Goal: Navigation & Orientation: Locate item on page

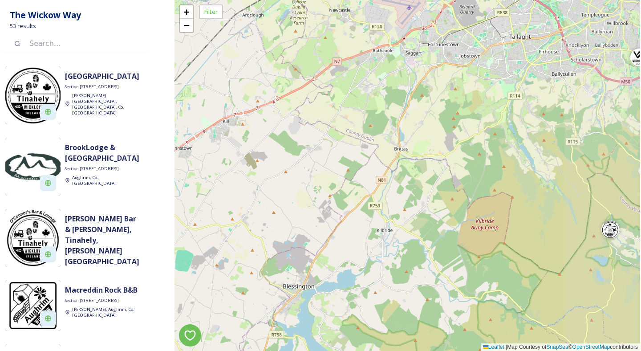
drag, startPoint x: 486, startPoint y: 133, endPoint x: 281, endPoint y: 167, distance: 208.5
click at [281, 166] on div "+ − Leaflet | Map Courtesy of SnapSea © OpenStreetMap contributors" at bounding box center [408, 175] width 466 height 351
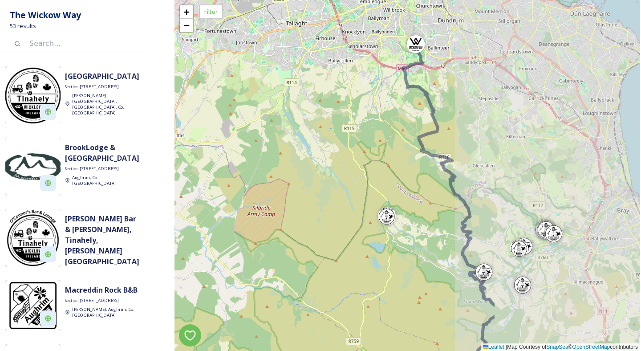
drag, startPoint x: 404, startPoint y: 184, endPoint x: 181, endPoint y: 169, distance: 223.2
click at [182, 170] on div "+ − Leaflet | Map Courtesy of SnapSea © OpenStreetMap contributors" at bounding box center [408, 175] width 466 height 351
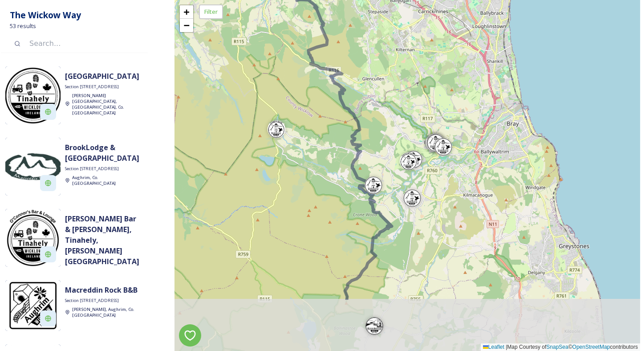
drag, startPoint x: 290, startPoint y: 180, endPoint x: 179, endPoint y: 90, distance: 142.9
click at [179, 90] on div "+ − Leaflet | Map Courtesy of SnapSea © OpenStreetMap contributors" at bounding box center [408, 175] width 466 height 351
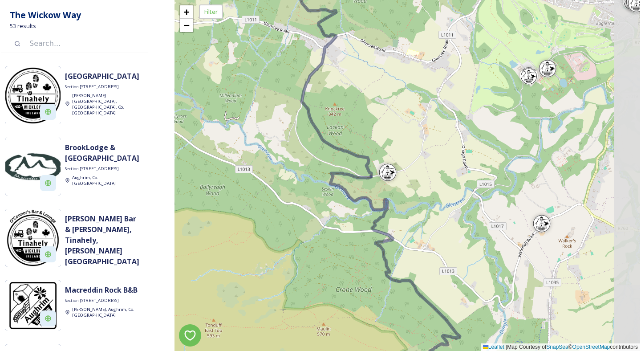
drag, startPoint x: 380, startPoint y: 207, endPoint x: 277, endPoint y: 169, distance: 110.1
click at [277, 169] on div "+ − Leaflet | Map Courtesy of SnapSea © OpenStreetMap contributors" at bounding box center [408, 175] width 466 height 351
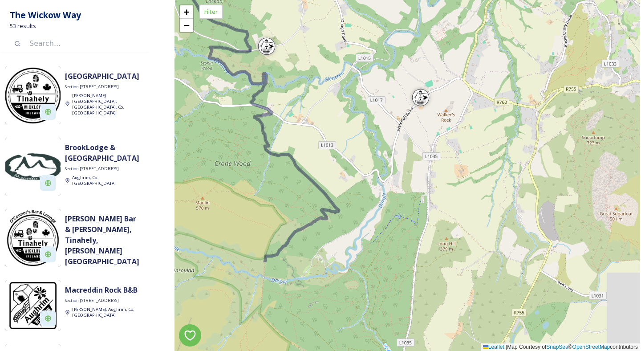
drag, startPoint x: 412, startPoint y: 172, endPoint x: 306, endPoint y: 43, distance: 167.5
click at [305, 43] on div "+ − Leaflet | Map Courtesy of SnapSea © OpenStreetMap contributors" at bounding box center [408, 175] width 466 height 351
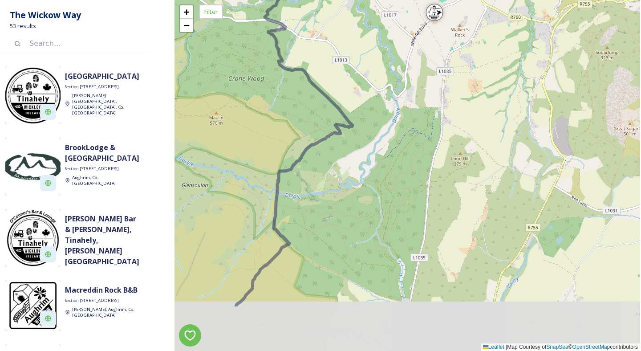
drag, startPoint x: 323, startPoint y: 157, endPoint x: 385, endPoint y: 17, distance: 153.3
click at [384, 19] on div "+ − Leaflet | Map Courtesy of SnapSea © OpenStreetMap contributors" at bounding box center [408, 175] width 466 height 351
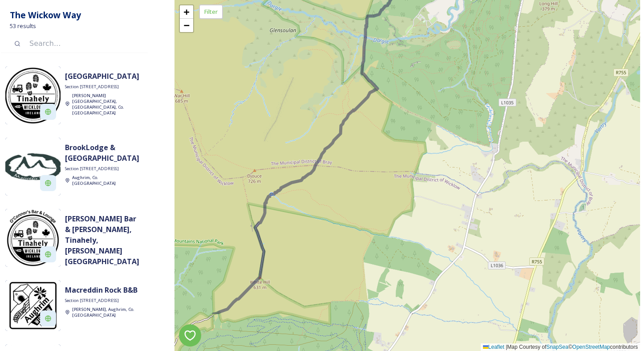
drag, startPoint x: 370, startPoint y: 227, endPoint x: 473, endPoint y: 84, distance: 176.4
click at [473, 84] on div "+ − Leaflet | Map Courtesy of SnapSea © OpenStreetMap contributors" at bounding box center [408, 175] width 466 height 351
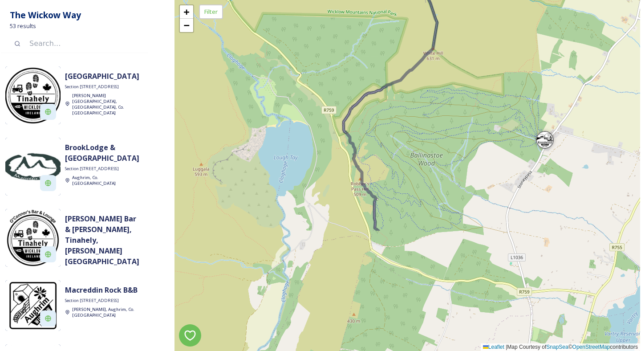
drag, startPoint x: 355, startPoint y: 266, endPoint x: 452, endPoint y: 111, distance: 183.3
click at [452, 111] on div "+ − Leaflet | Map Courtesy of SnapSea © OpenStreetMap contributors" at bounding box center [408, 175] width 466 height 351
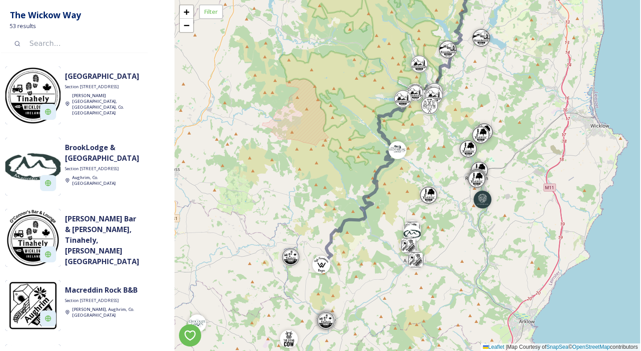
drag, startPoint x: 466, startPoint y: 206, endPoint x: 465, endPoint y: 80, distance: 126.5
click at [465, 80] on div "+ − Leaflet | Map Courtesy of SnapSea © OpenStreetMap contributors" at bounding box center [408, 175] width 466 height 351
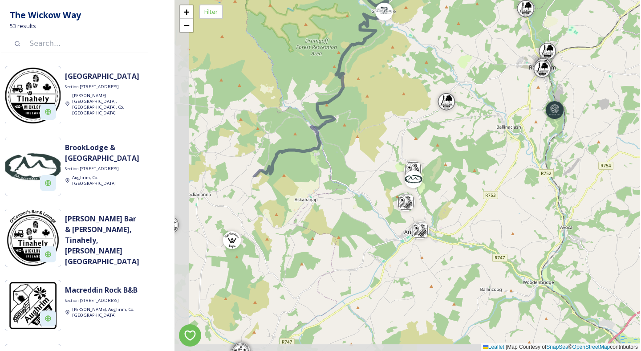
drag, startPoint x: 386, startPoint y: 214, endPoint x: 468, endPoint y: 4, distance: 225.3
click at [468, 4] on div "+ − Leaflet | Map Courtesy of SnapSea © OpenStreetMap contributors" at bounding box center [408, 175] width 466 height 351
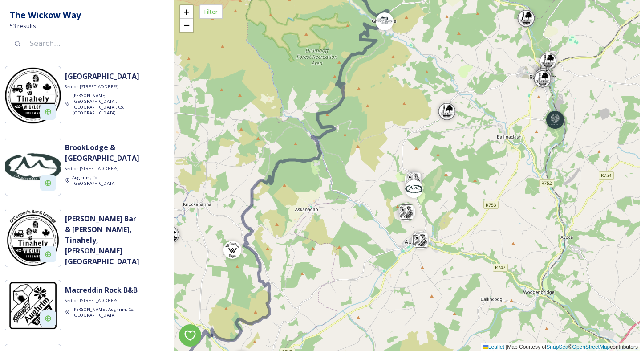
drag, startPoint x: 456, startPoint y: 54, endPoint x: 455, endPoint y: 65, distance: 10.3
click at [455, 65] on div "+ − Leaflet | Map Courtesy of SnapSea © OpenStreetMap contributors" at bounding box center [408, 175] width 466 height 351
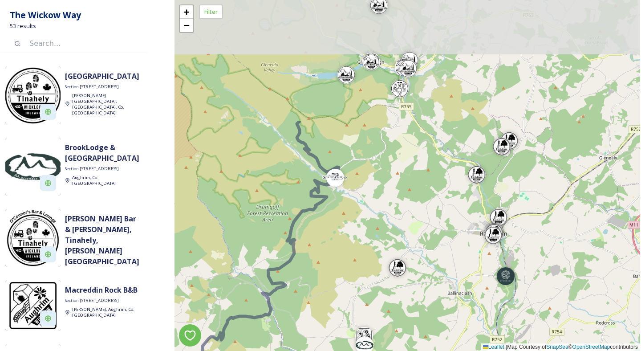
drag, startPoint x: 457, startPoint y: 80, endPoint x: 394, endPoint y: 278, distance: 208.1
click at [395, 277] on div "+ − Leaflet | Map Courtesy of SnapSea © OpenStreetMap contributors" at bounding box center [408, 175] width 466 height 351
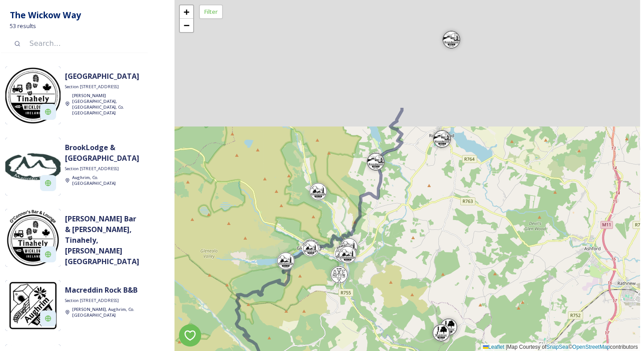
drag, startPoint x: 457, startPoint y: 144, endPoint x: 396, endPoint y: 348, distance: 212.7
click at [396, 348] on div "+ − Leaflet | Map Courtesy of SnapSea © OpenStreetMap contributors" at bounding box center [408, 175] width 466 height 351
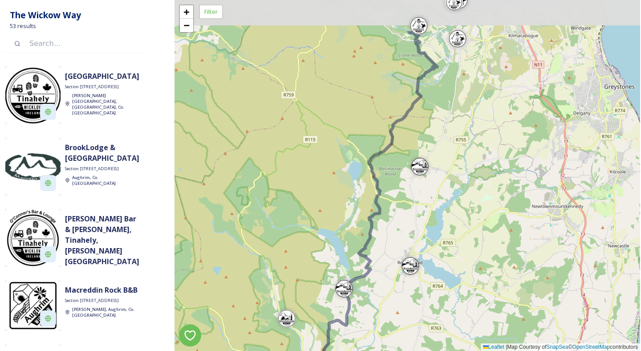
drag, startPoint x: 459, startPoint y: 181, endPoint x: 440, endPoint y: 248, distance: 69.4
click at [440, 248] on div "+ − Leaflet | Map Courtesy of SnapSea © OpenStreetMap contributors" at bounding box center [408, 175] width 466 height 351
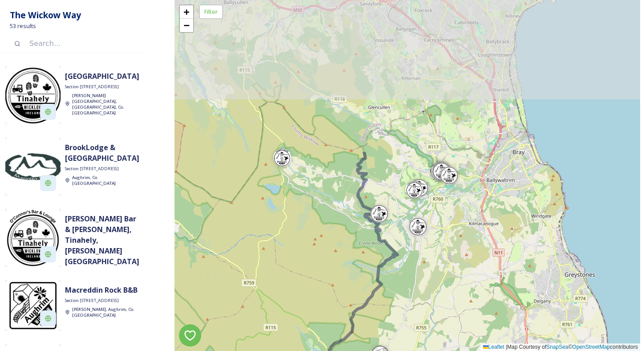
drag, startPoint x: 466, startPoint y: 108, endPoint x: 427, endPoint y: 292, distance: 187.7
click at [428, 292] on div "+ − Leaflet | Map Courtesy of SnapSea © OpenStreetMap contributors" at bounding box center [408, 175] width 466 height 351
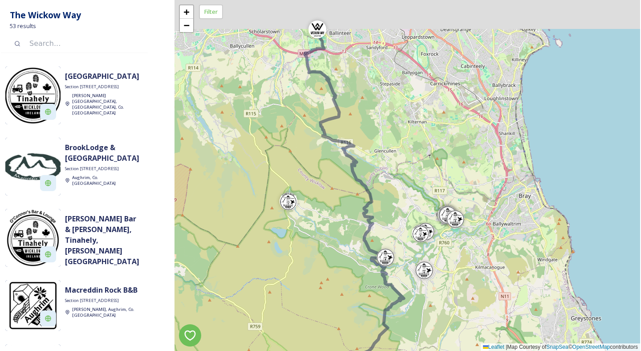
drag, startPoint x: 436, startPoint y: 208, endPoint x: 457, endPoint y: 311, distance: 104.6
click at [457, 311] on div "+ − Leaflet | Map Courtesy of SnapSea © OpenStreetMap contributors" at bounding box center [408, 175] width 466 height 351
